Goal: Navigation & Orientation: Find specific page/section

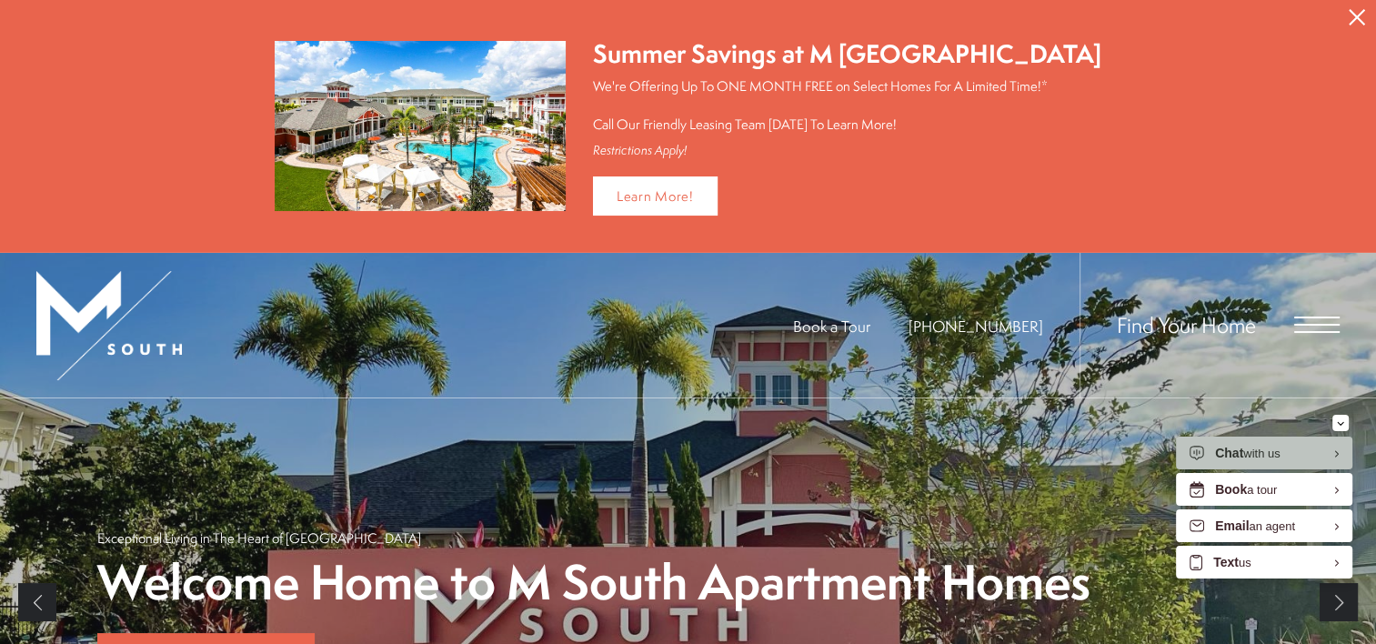
click at [1342, 8] on button "Proceed To Website" at bounding box center [1357, 17] width 38 height 35
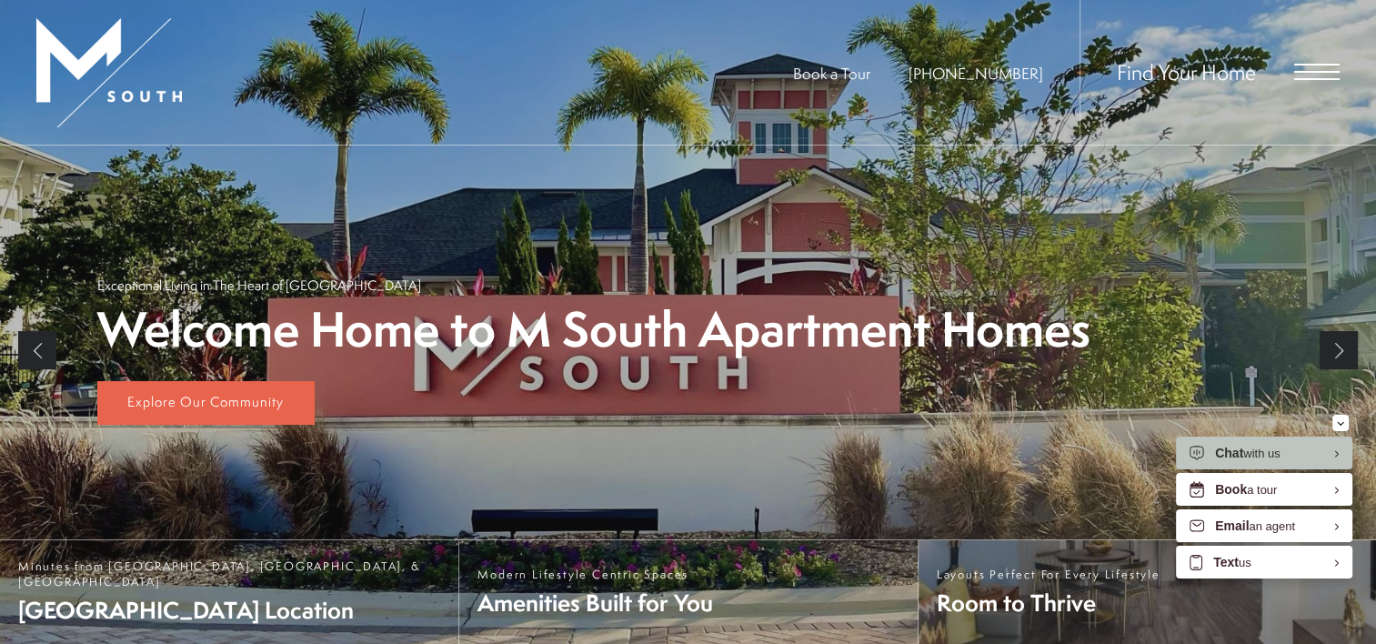
scroll to position [364, 0]
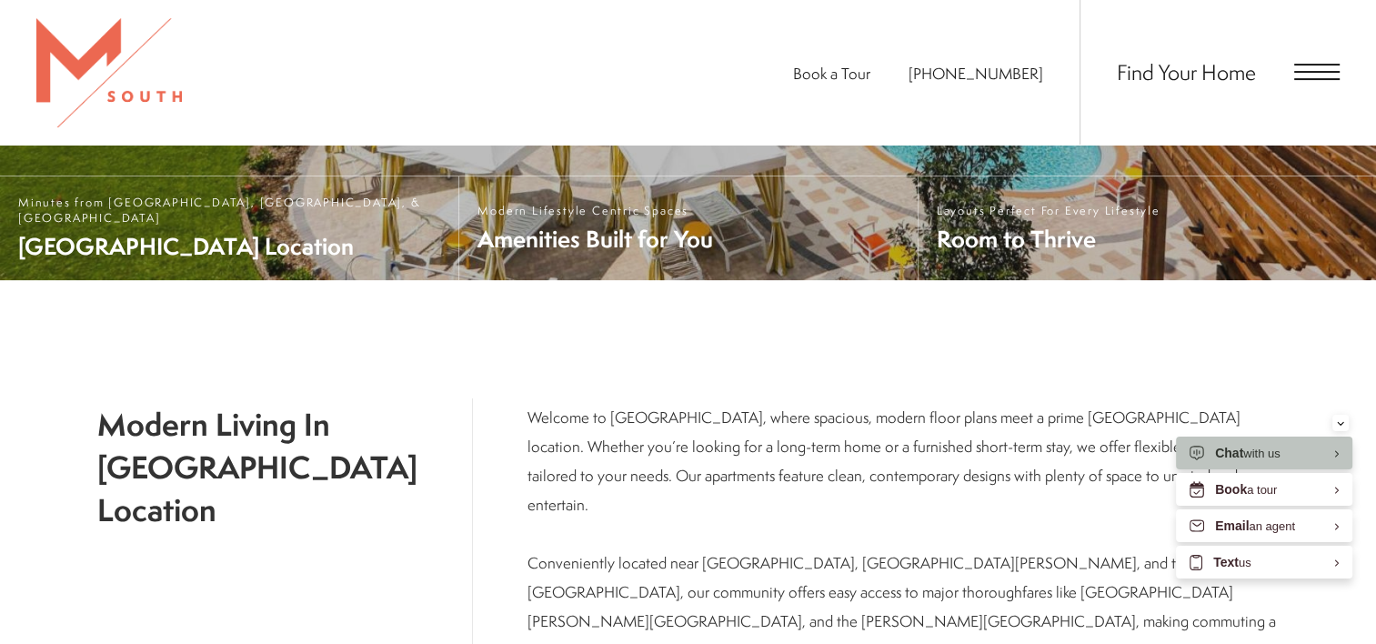
click at [1321, 60] on div "Find Your Home" at bounding box center [1210, 72] width 260 height 145
click at [1312, 70] on span "Open Menu" at bounding box center [1316, 72] width 45 height 16
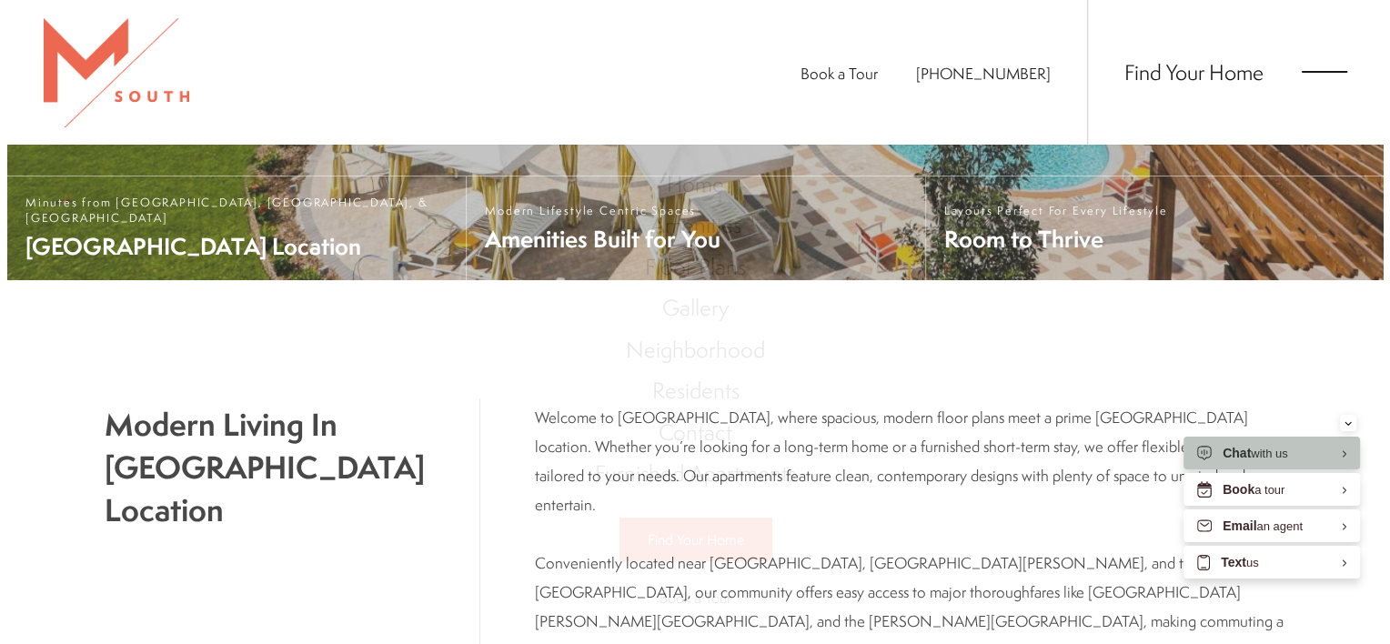
scroll to position [0, 0]
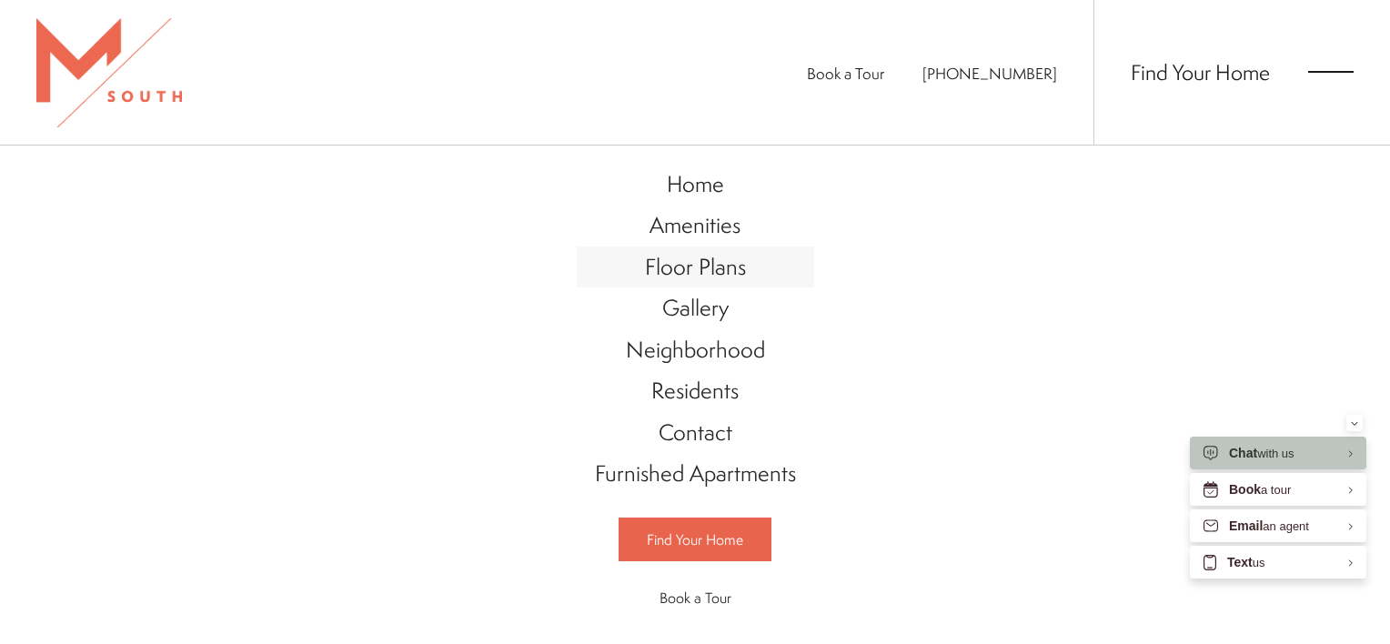
click at [679, 262] on span "Floor Plans" at bounding box center [695, 266] width 101 height 31
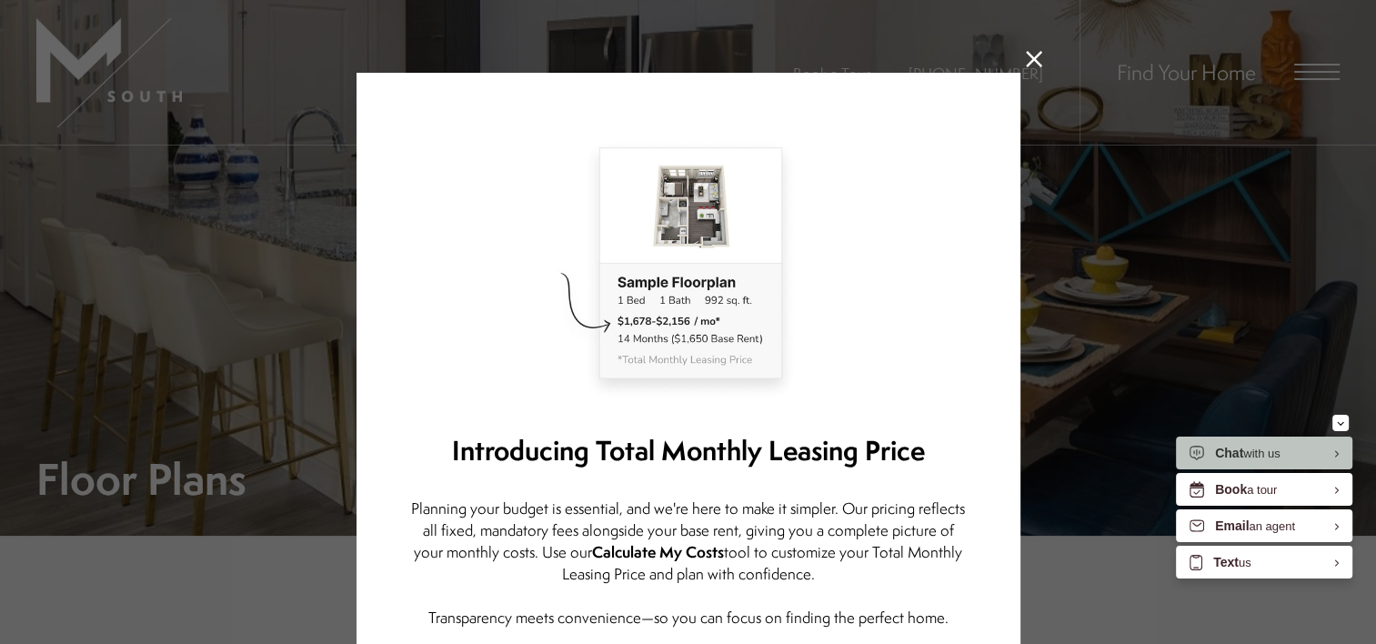
click at [1026, 52] on icon at bounding box center [1034, 59] width 16 height 16
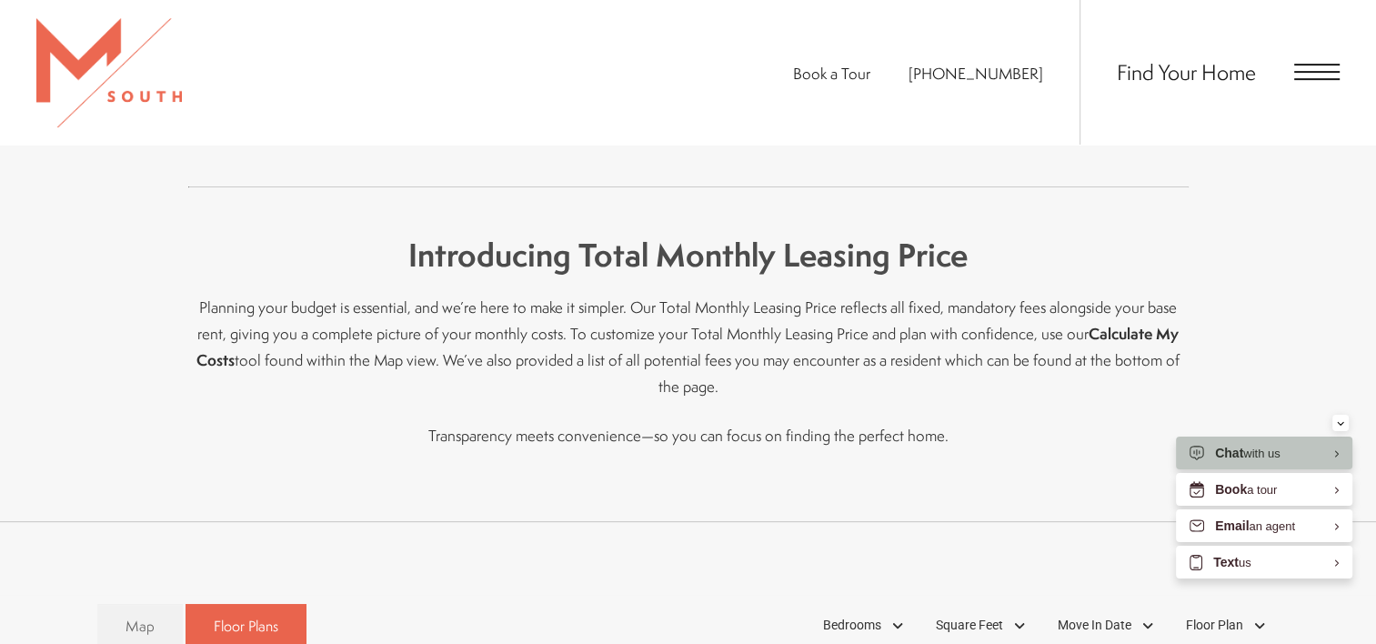
scroll to position [1091, 0]
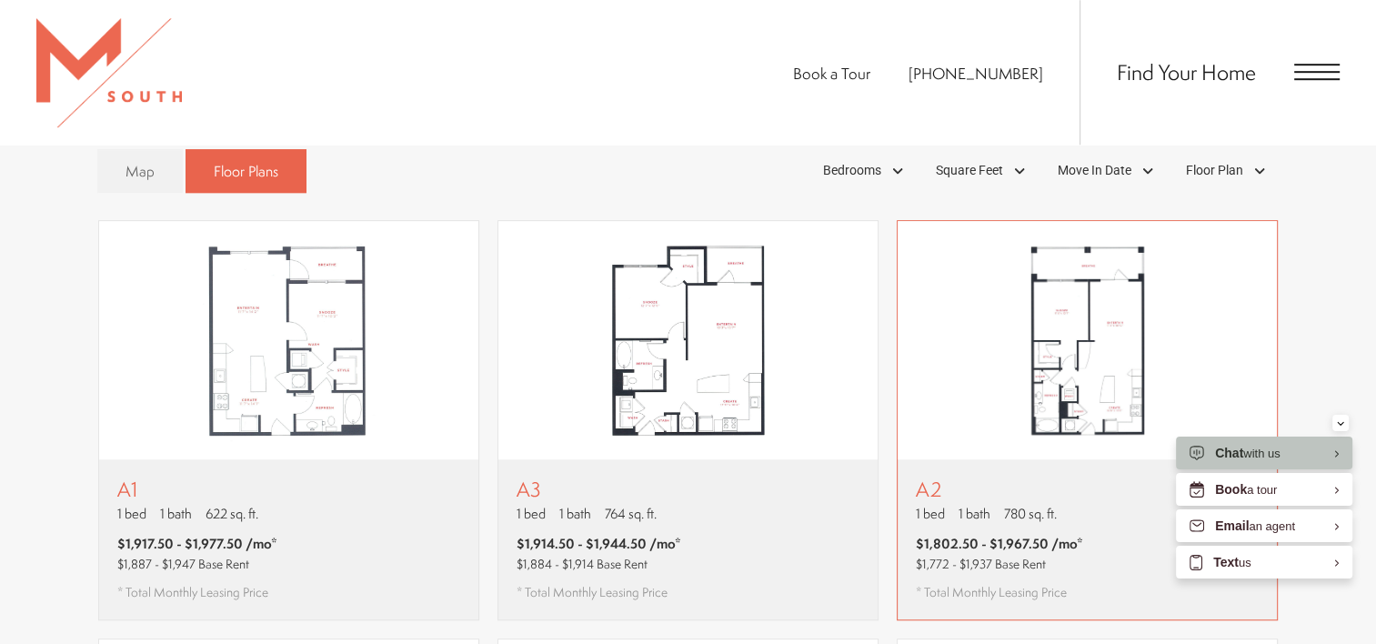
click at [1029, 477] on p "A2" at bounding box center [999, 488] width 167 height 23
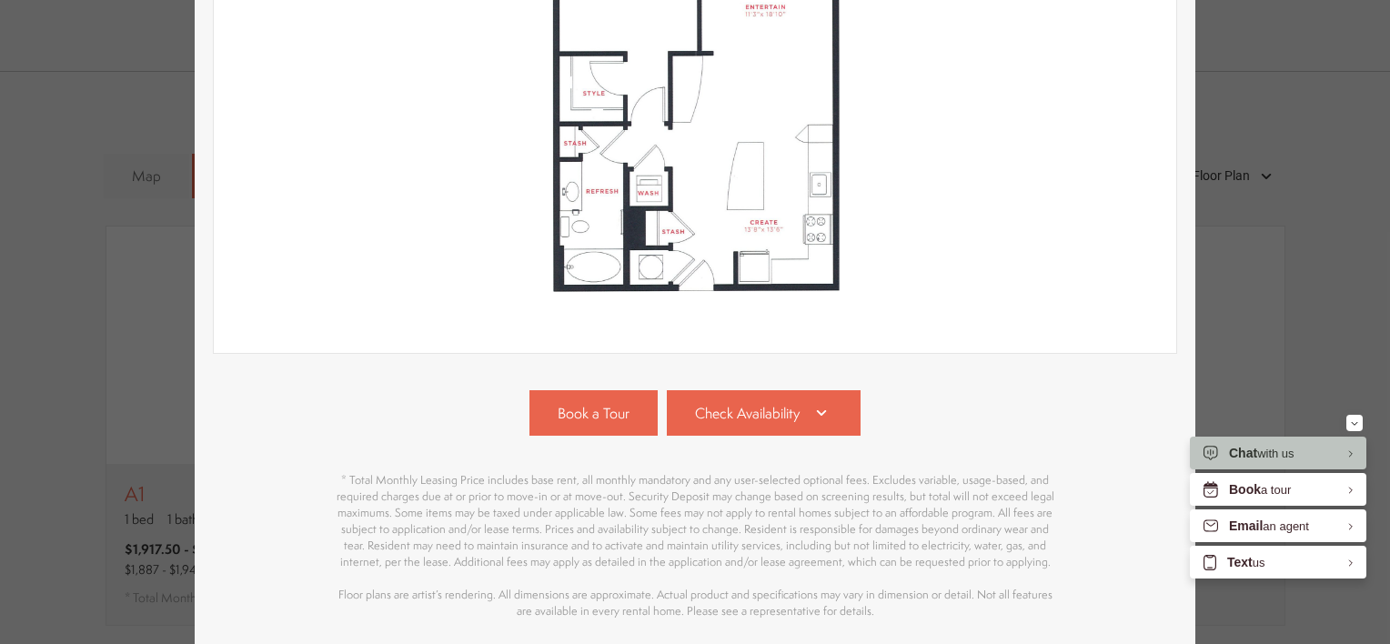
scroll to position [553, 0]
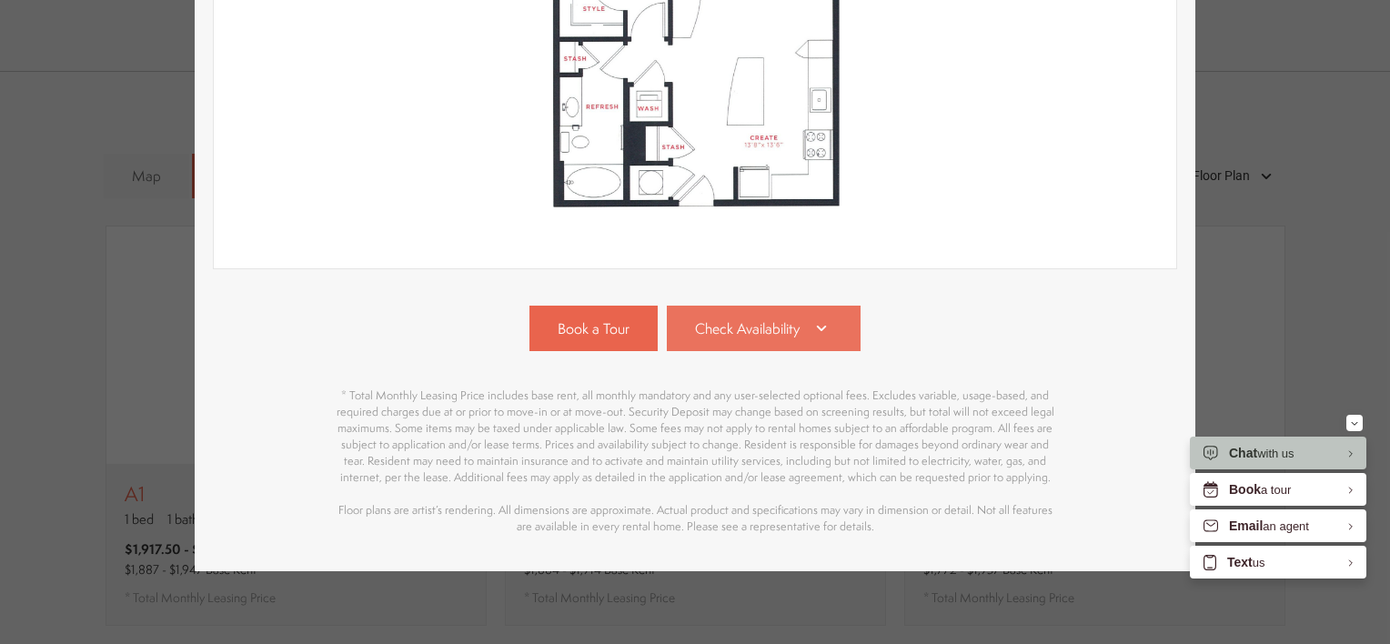
click at [750, 319] on span "Check Availability" at bounding box center [747, 328] width 105 height 21
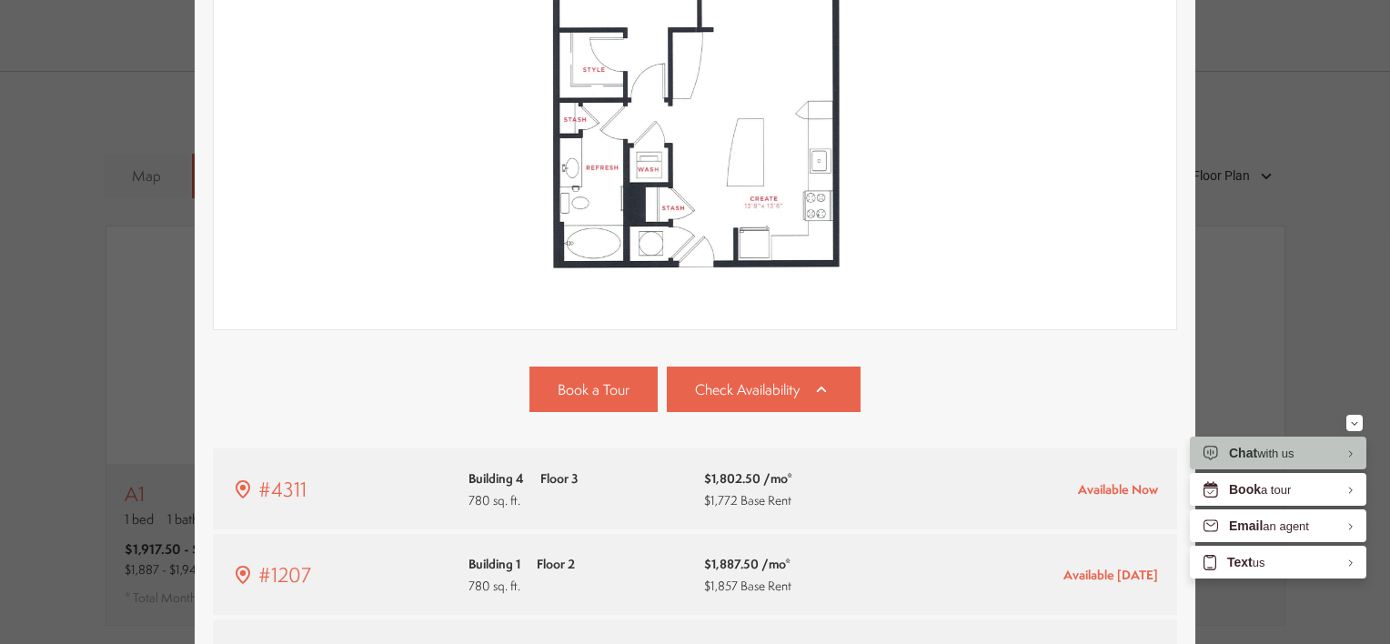
scroll to position [206, 0]
